Goal: Browse casually: Explore the website without a specific task or goal

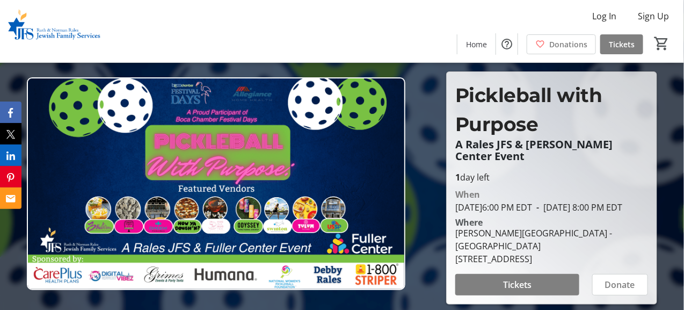
drag, startPoint x: 0, startPoint y: 0, endPoint x: 335, endPoint y: 160, distance: 371.2
click at [335, 160] on img at bounding box center [216, 183] width 379 height 213
click at [191, 86] on img at bounding box center [216, 183] width 379 height 213
click at [470, 115] on span "Pickleball with Purpose" at bounding box center [528, 109] width 147 height 53
click at [234, 199] on img at bounding box center [216, 183] width 379 height 213
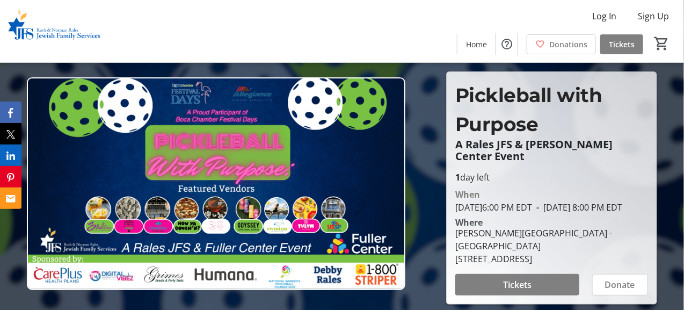
click at [234, 199] on img at bounding box center [216, 183] width 379 height 213
click at [228, 104] on img at bounding box center [216, 183] width 379 height 213
